Goal: Navigation & Orientation: Find specific page/section

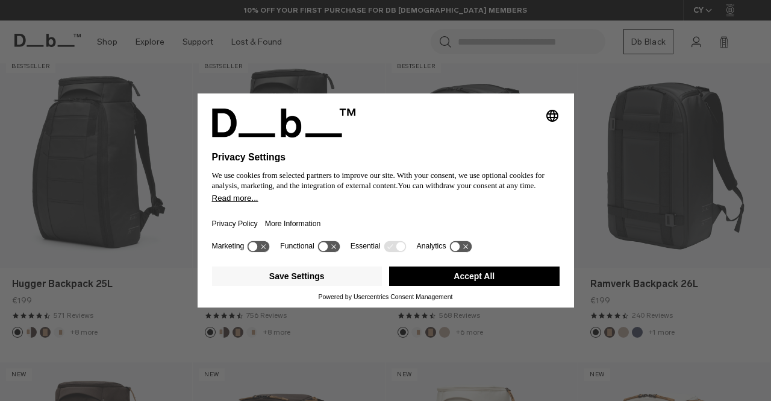
click at [505, 284] on button "Accept All" at bounding box center [474, 275] width 171 height 19
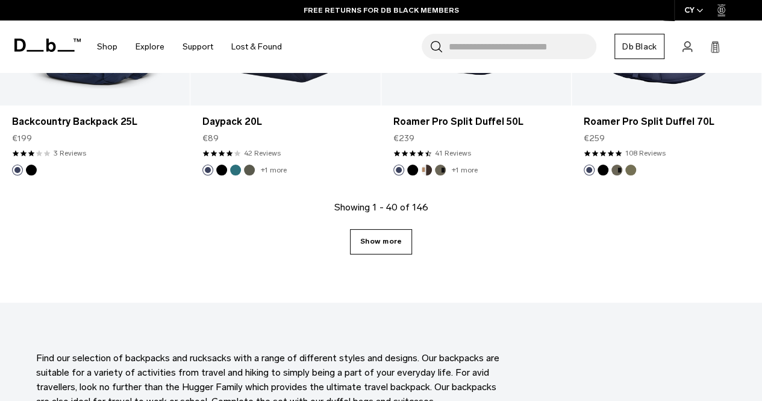
scroll to position [3134, 0]
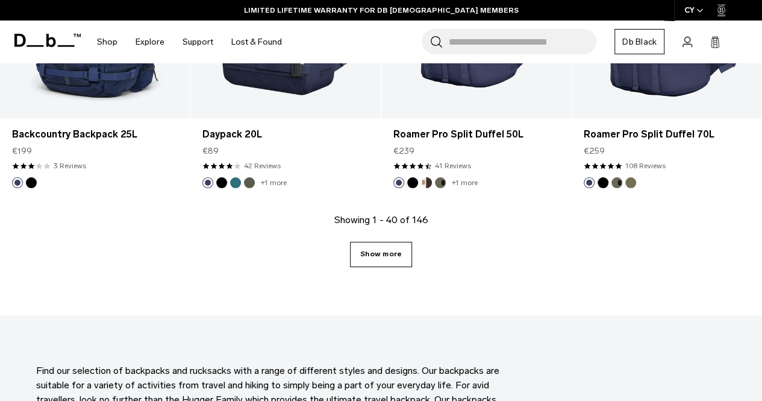
click at [370, 242] on link "Show more" at bounding box center [381, 254] width 62 height 25
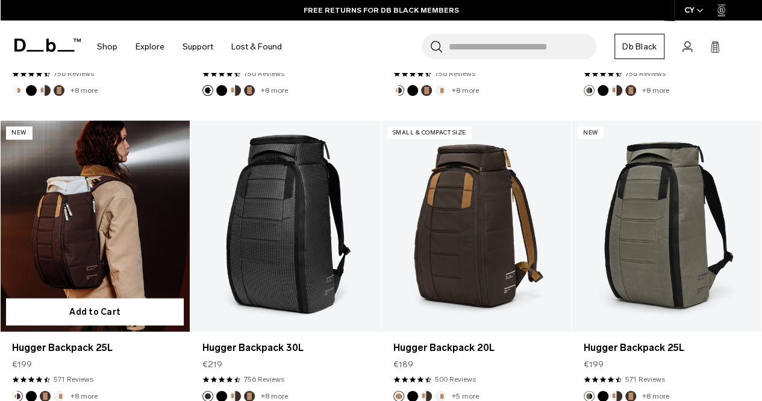
scroll to position [6121, 0]
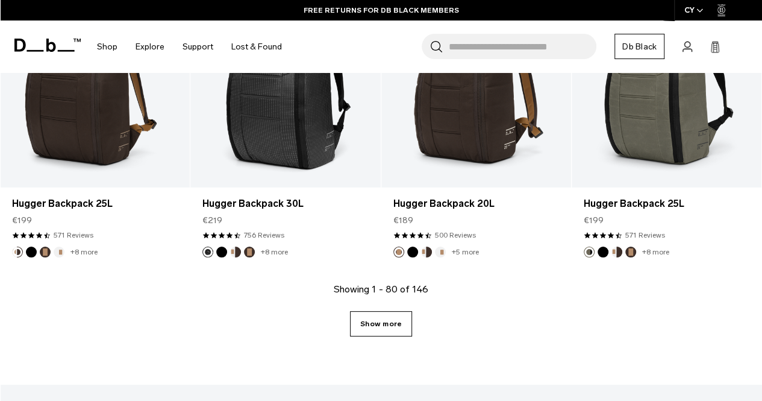
drag, startPoint x: 375, startPoint y: 313, endPoint x: 362, endPoint y: 317, distance: 13.7
click at [375, 313] on link "Show more" at bounding box center [381, 323] width 62 height 25
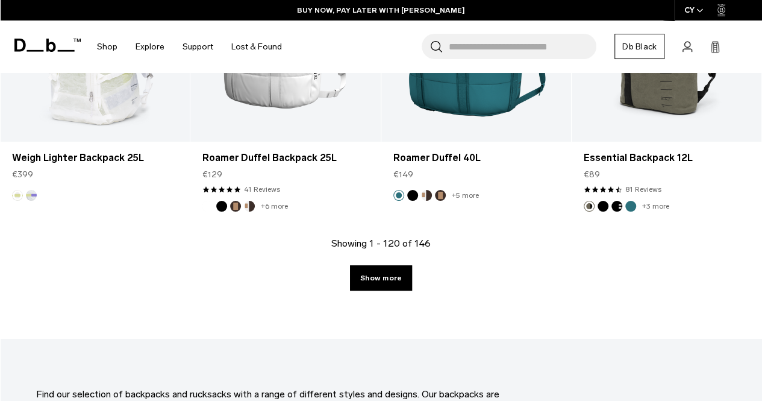
scroll to position [9375, 0]
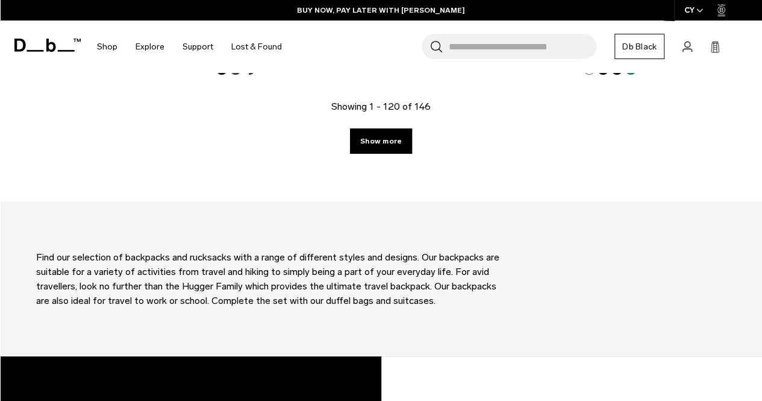
click at [384, 130] on link "Show more" at bounding box center [381, 140] width 62 height 25
